Goal: Transaction & Acquisition: Book appointment/travel/reservation

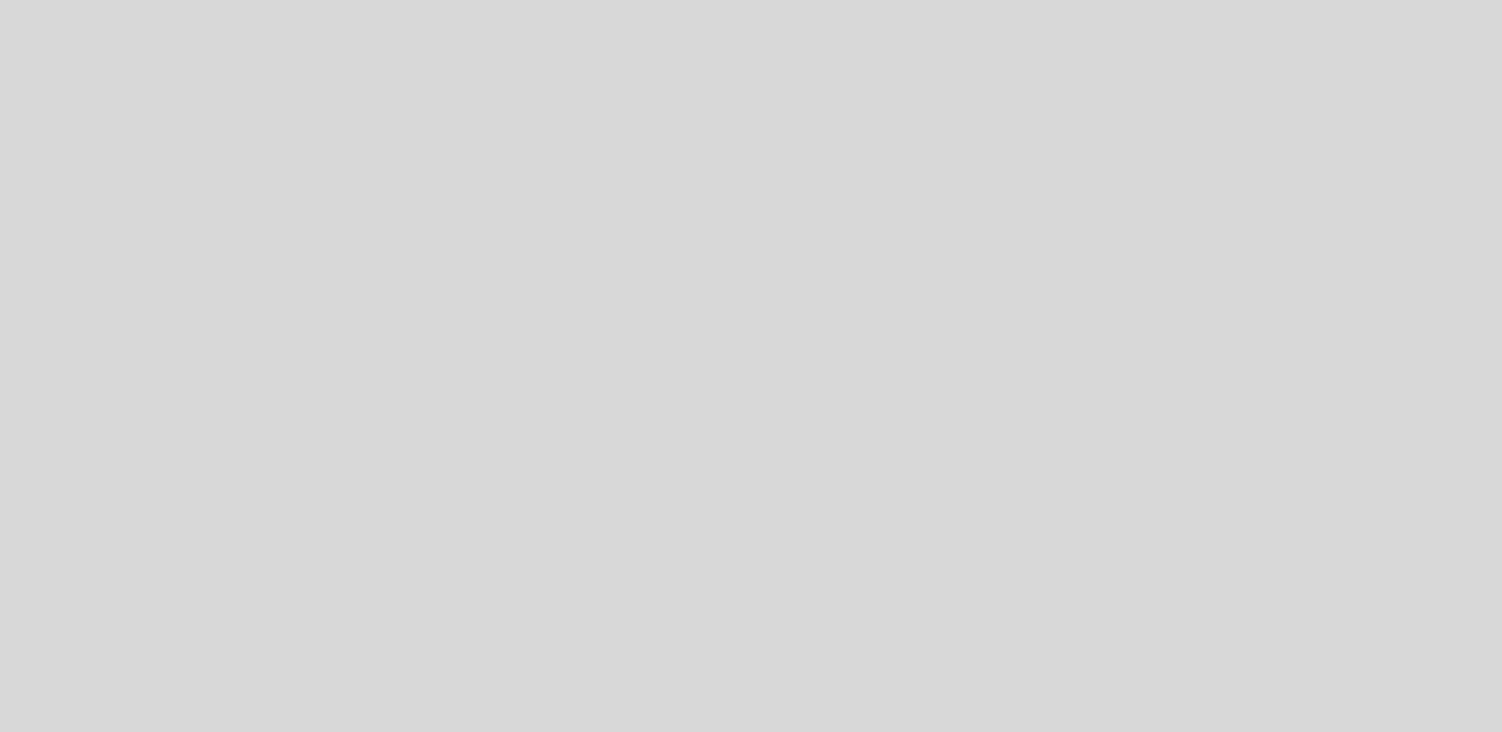
select select "es"
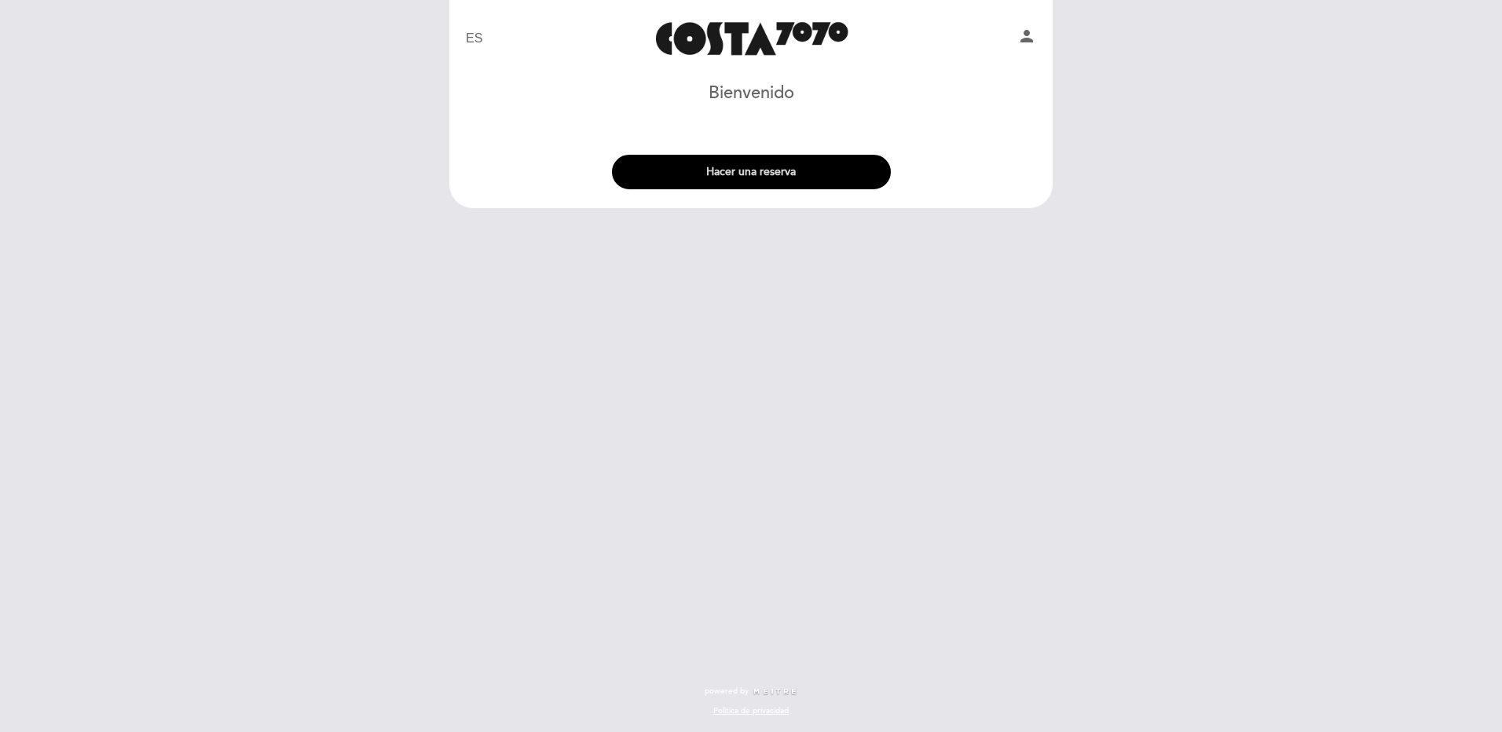
click at [770, 167] on button "Hacer una reserva" at bounding box center [751, 172] width 279 height 35
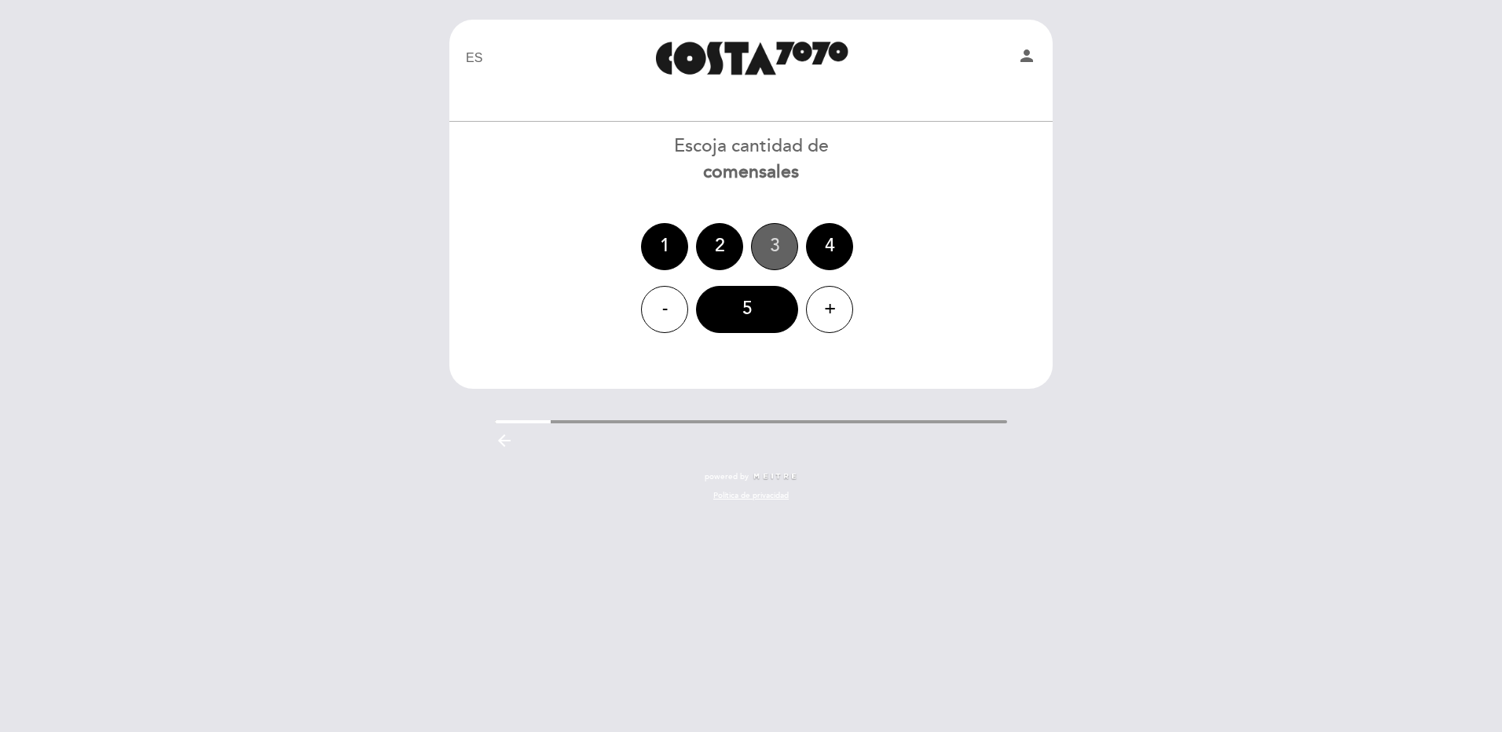
click at [782, 254] on div "3" at bounding box center [774, 246] width 47 height 47
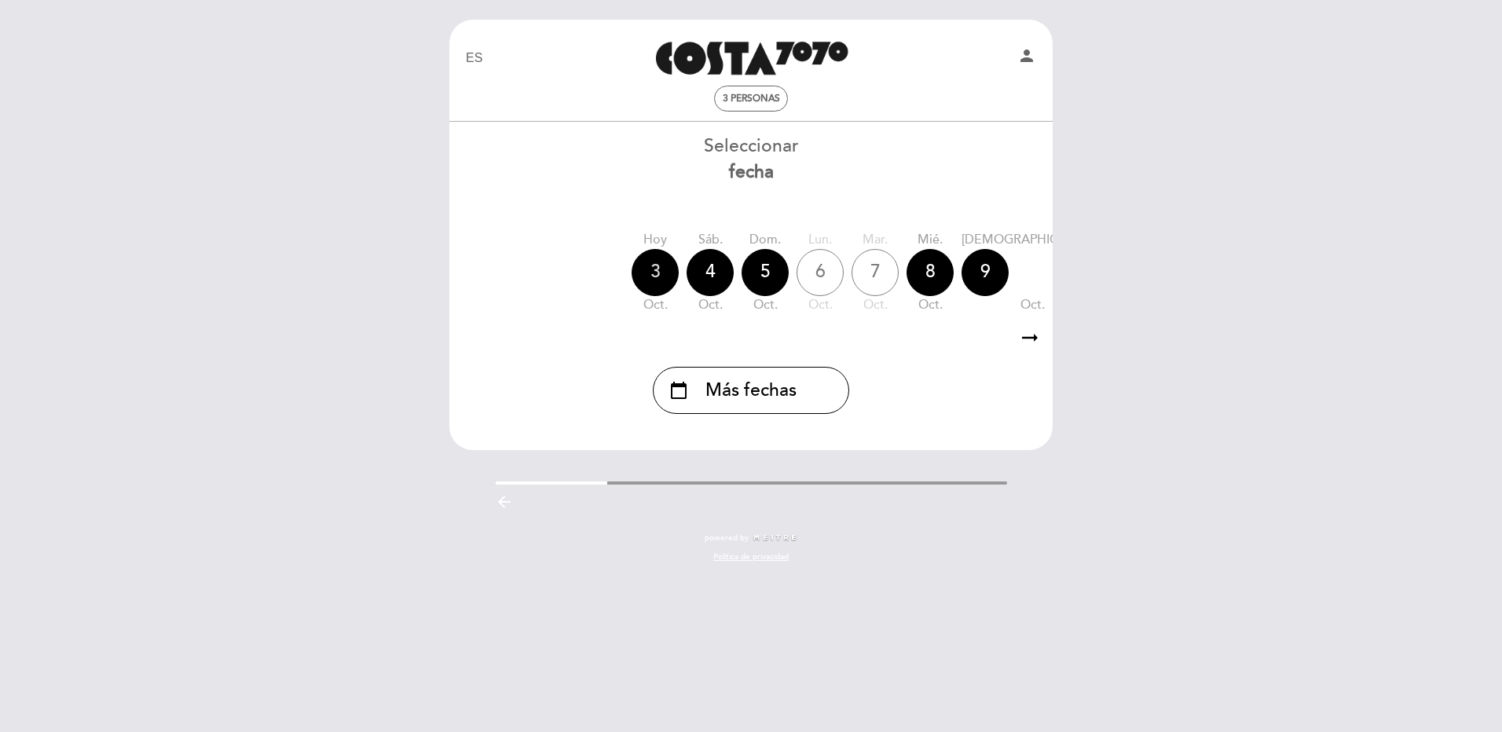
click at [658, 273] on div "3" at bounding box center [655, 272] width 47 height 47
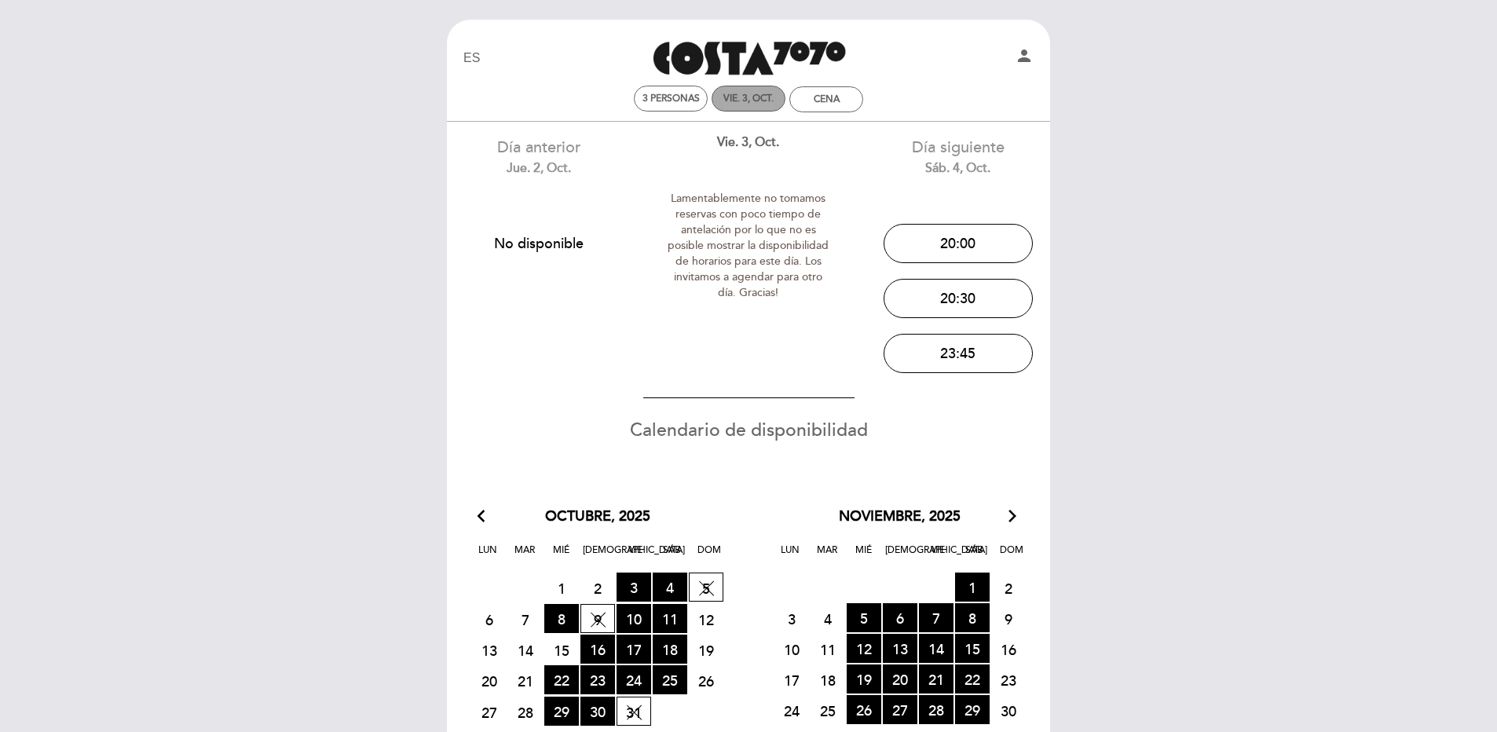
click at [740, 101] on div "vie. 3, oct." at bounding box center [749, 99] width 50 height 12
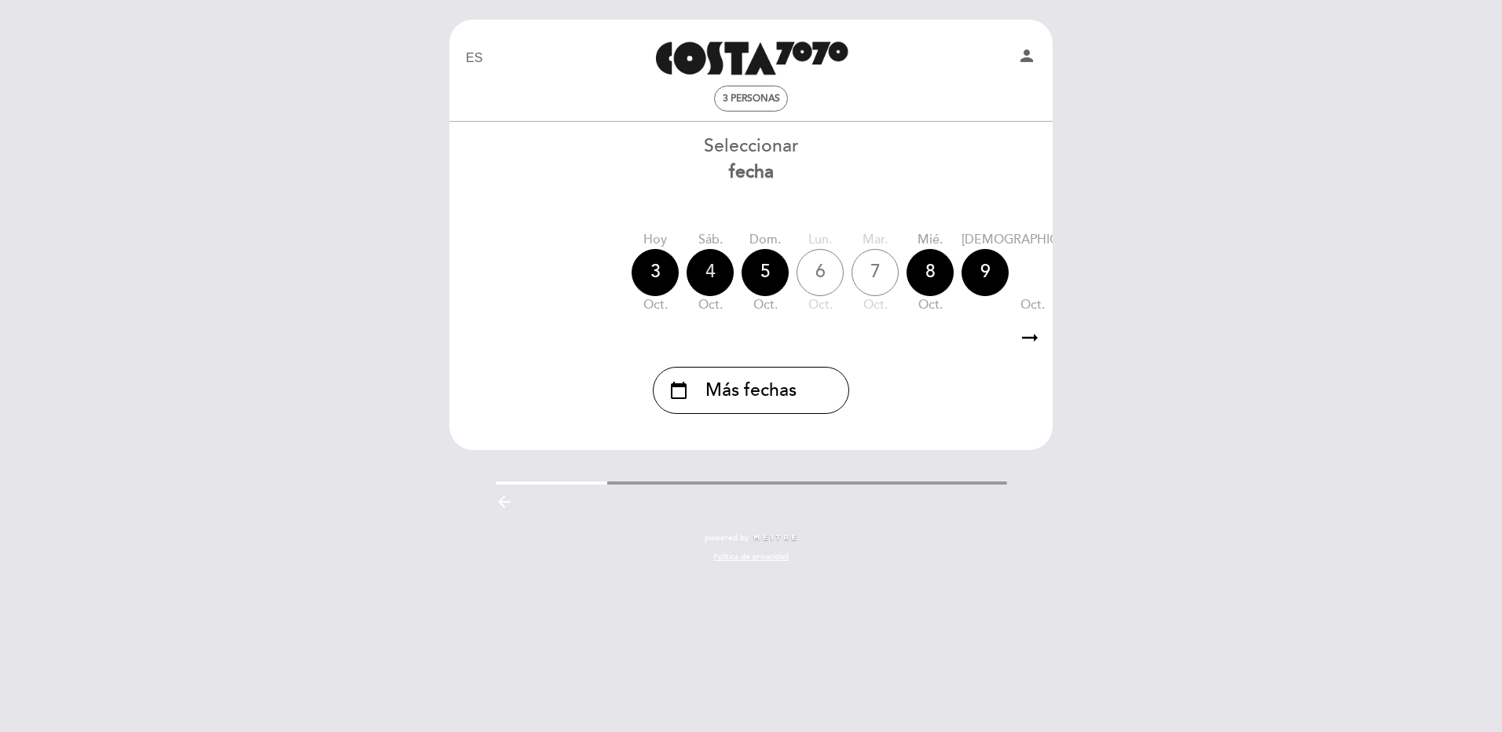
click at [709, 273] on div "4" at bounding box center [710, 272] width 47 height 47
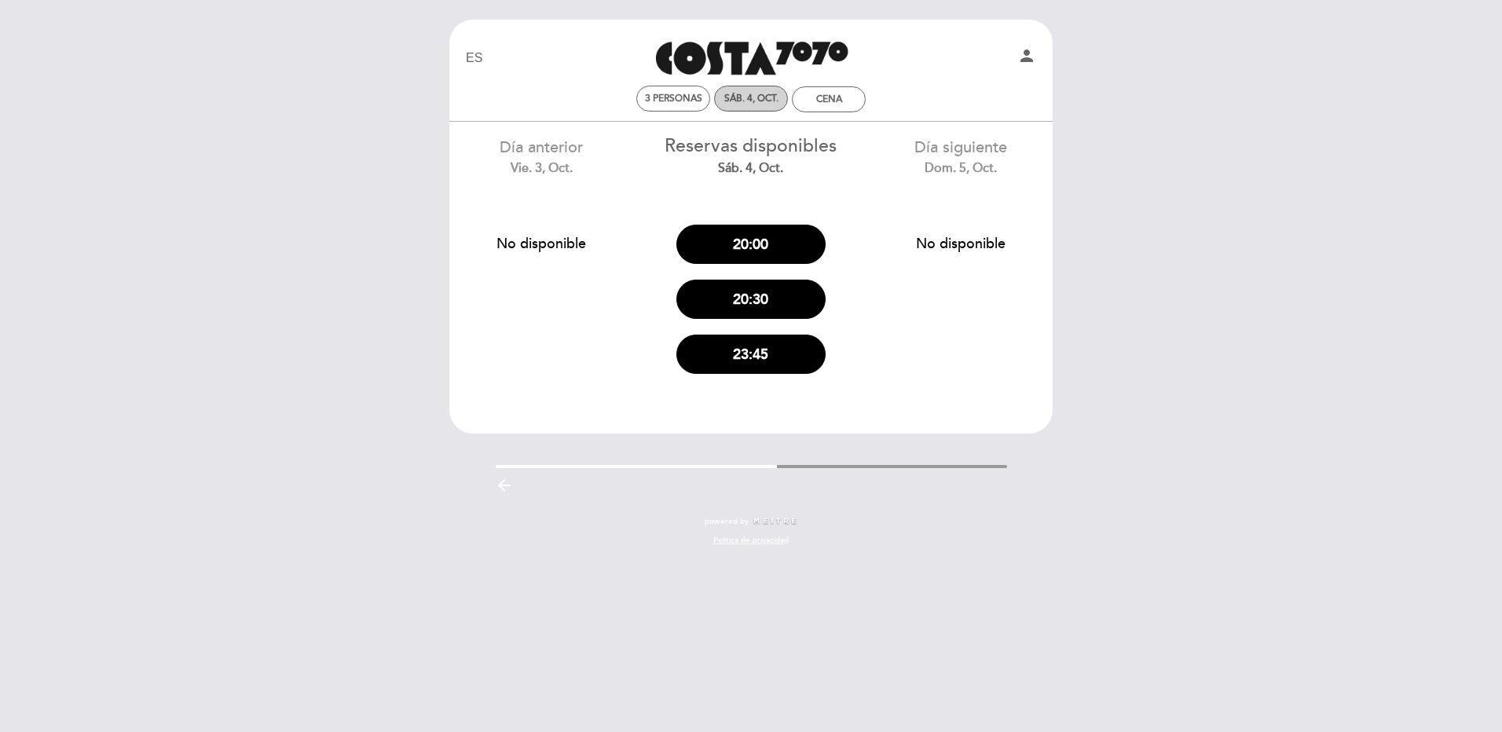
click at [751, 95] on div "sáb. 4, oct." at bounding box center [751, 99] width 54 height 12
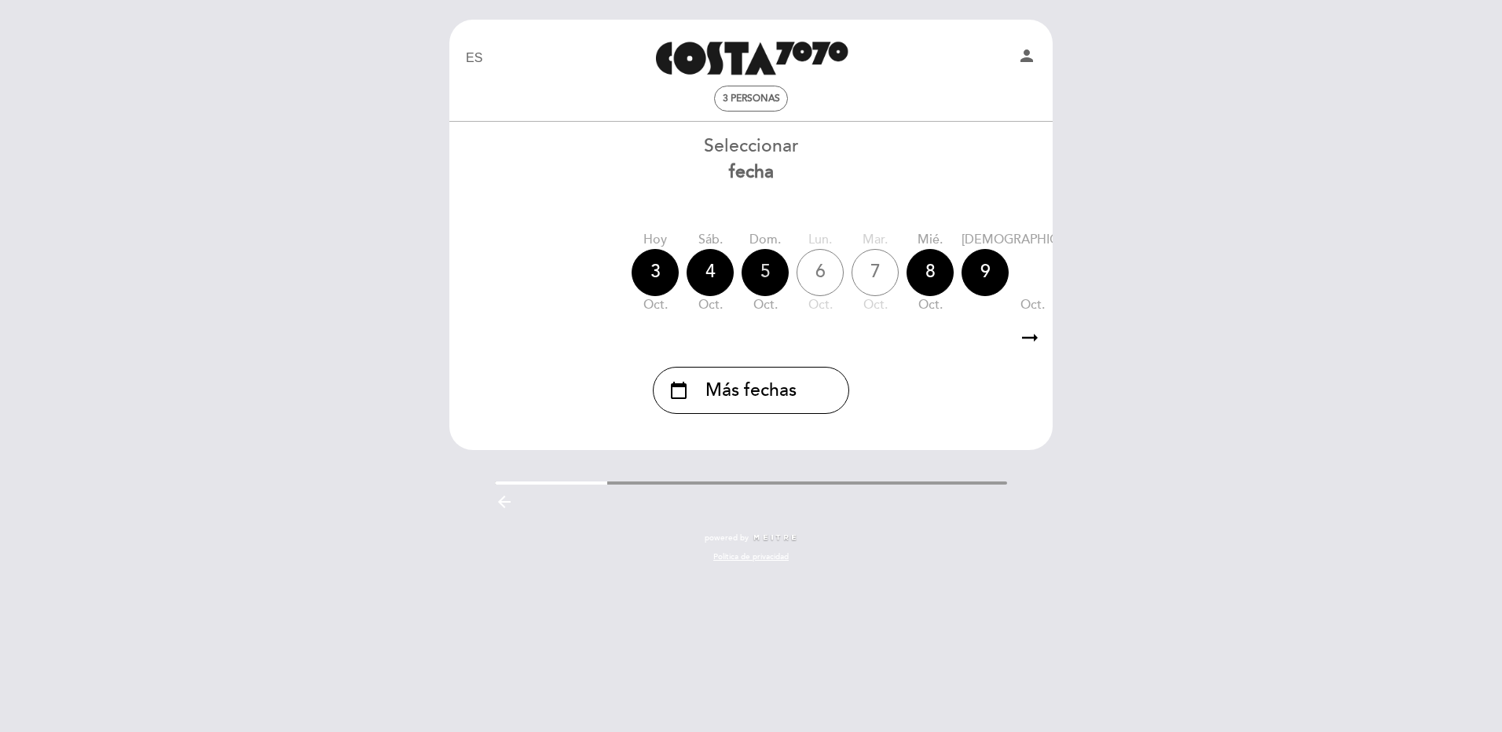
click at [768, 269] on div "5" at bounding box center [765, 272] width 47 height 47
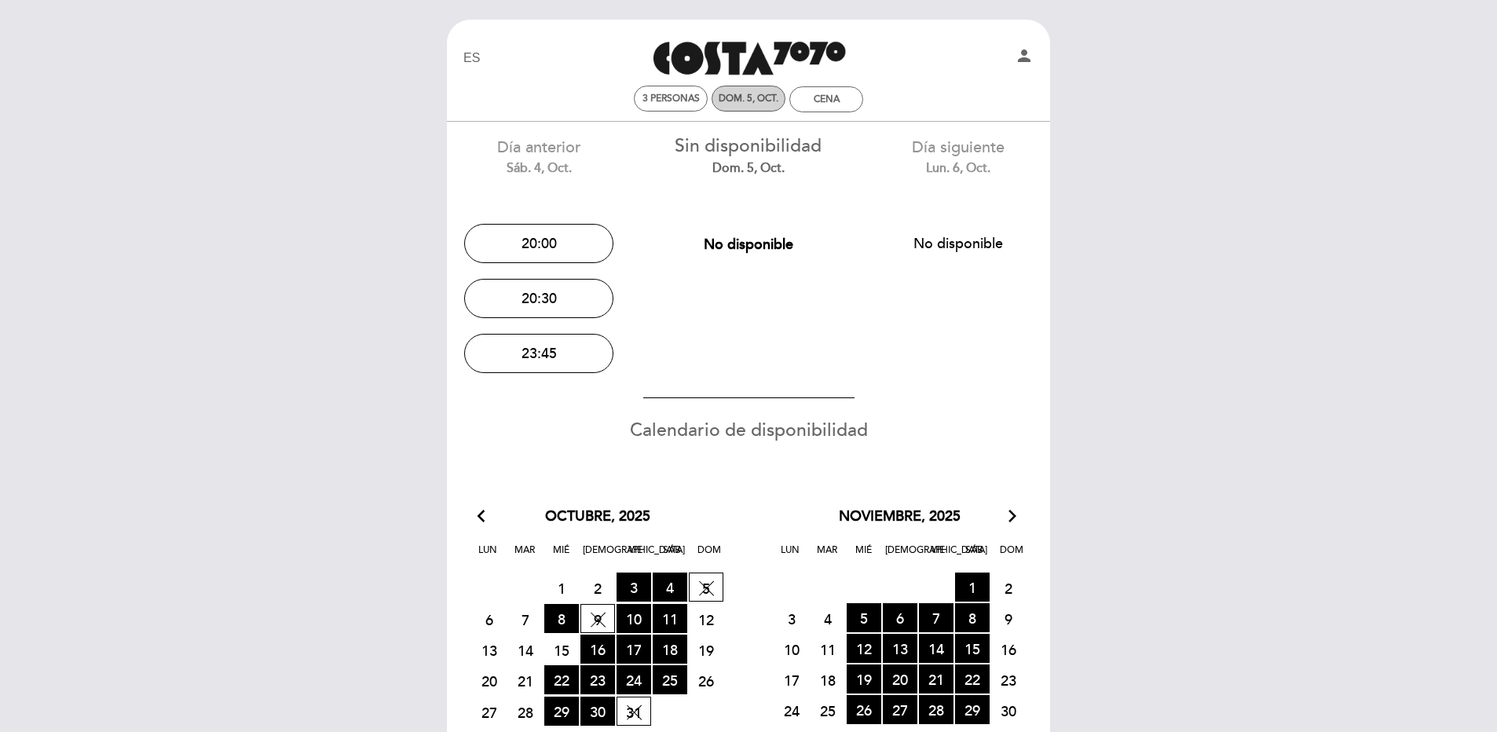
click at [743, 94] on div "dom. 5, oct." at bounding box center [749, 99] width 60 height 12
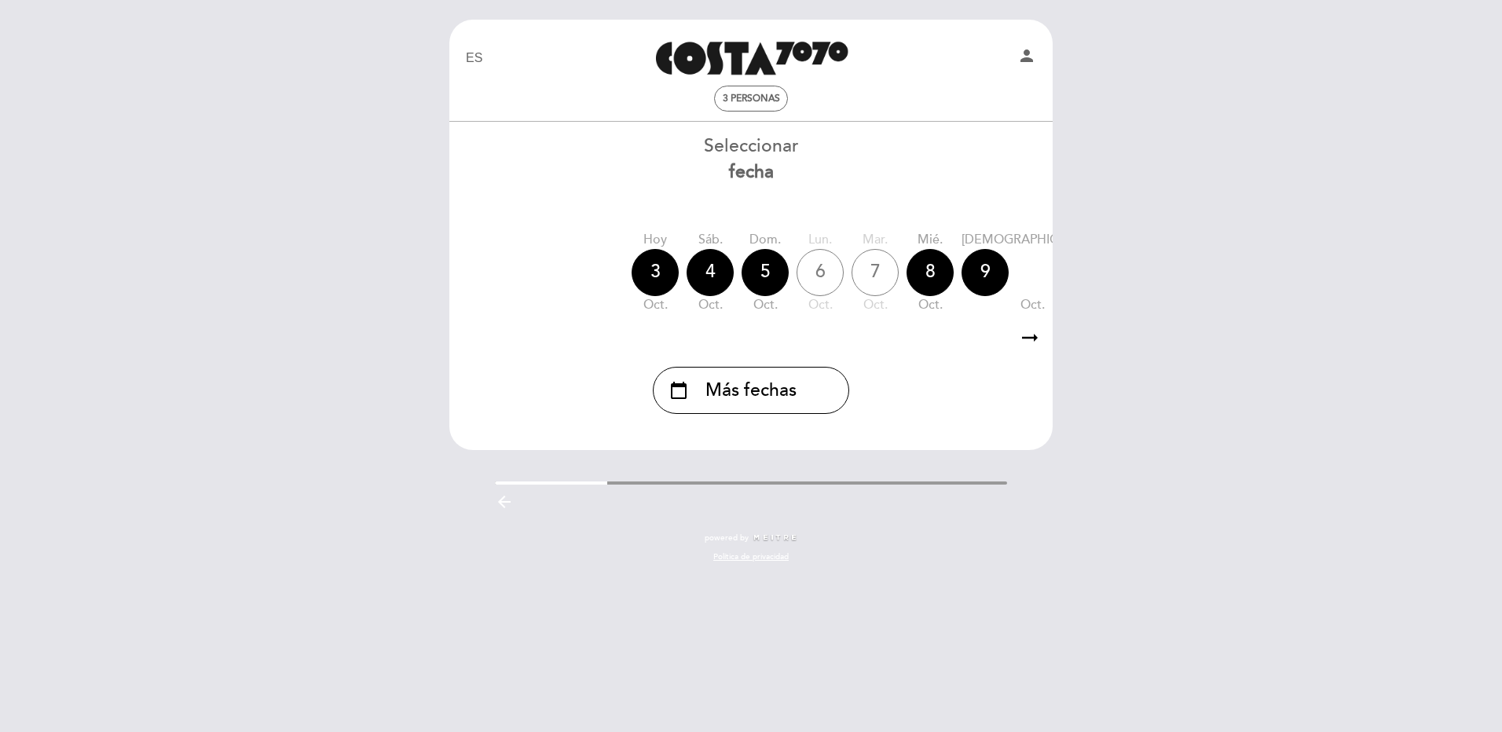
click at [1111, 271] on div "10" at bounding box center [1134, 272] width 47 height 47
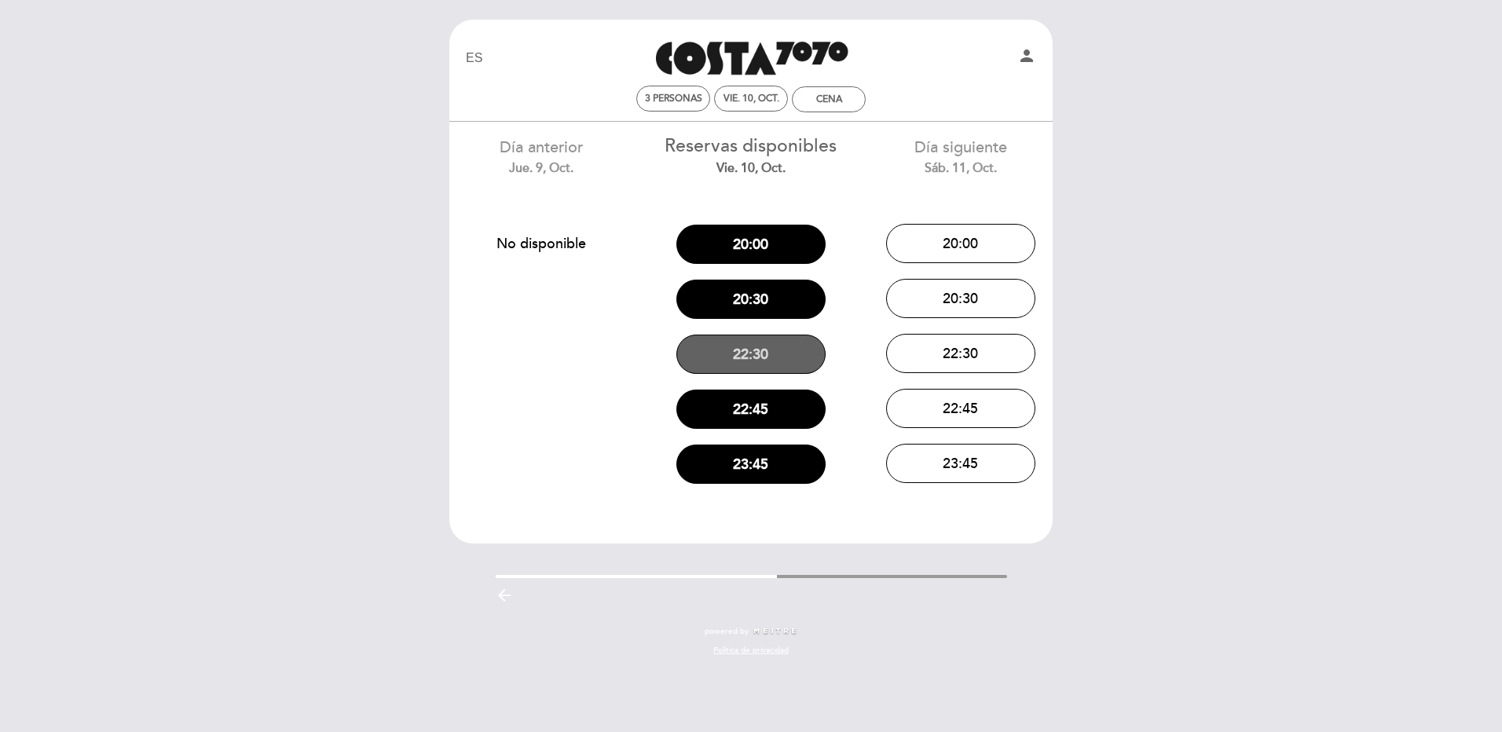
click at [742, 351] on button "22:30" at bounding box center [750, 354] width 149 height 39
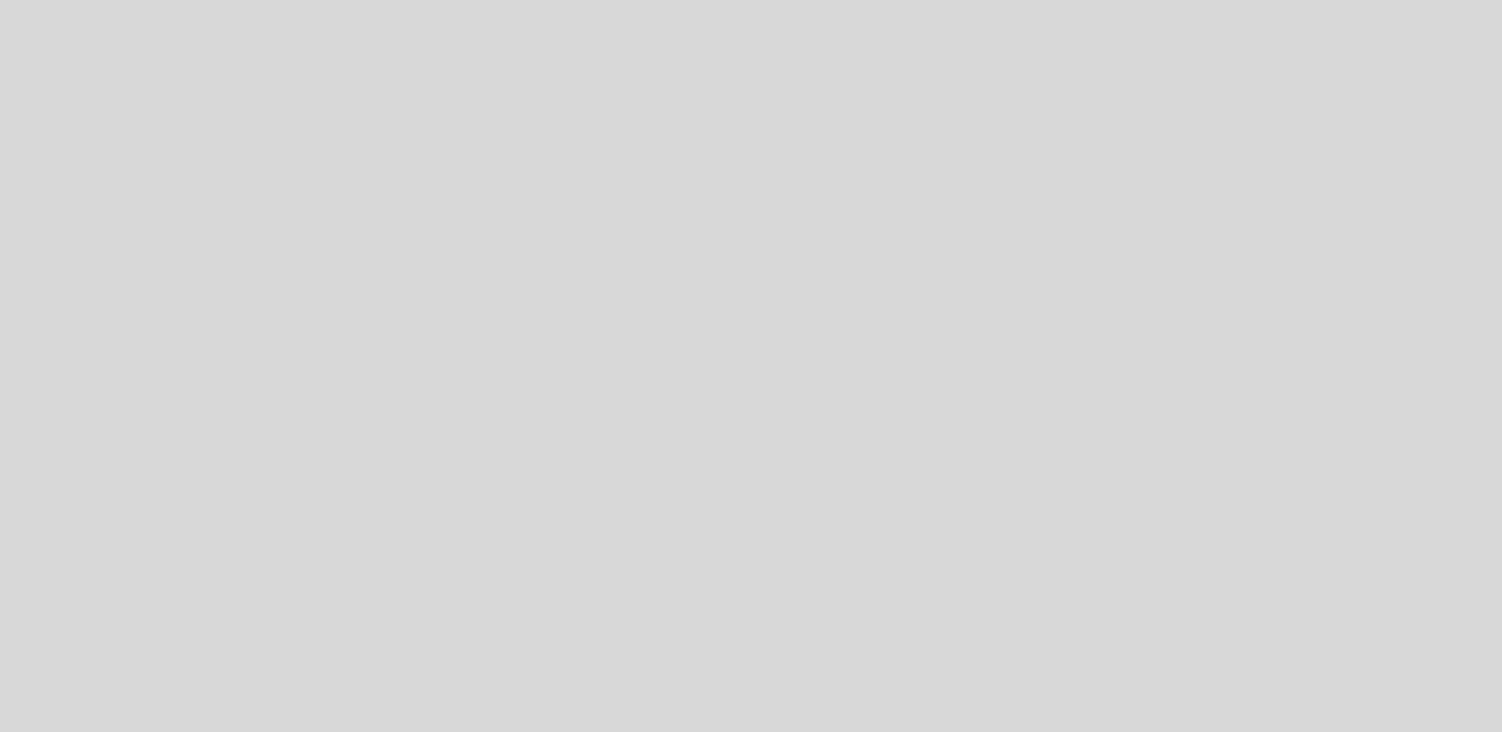
select select "es"
